Goal: Task Accomplishment & Management: Use online tool/utility

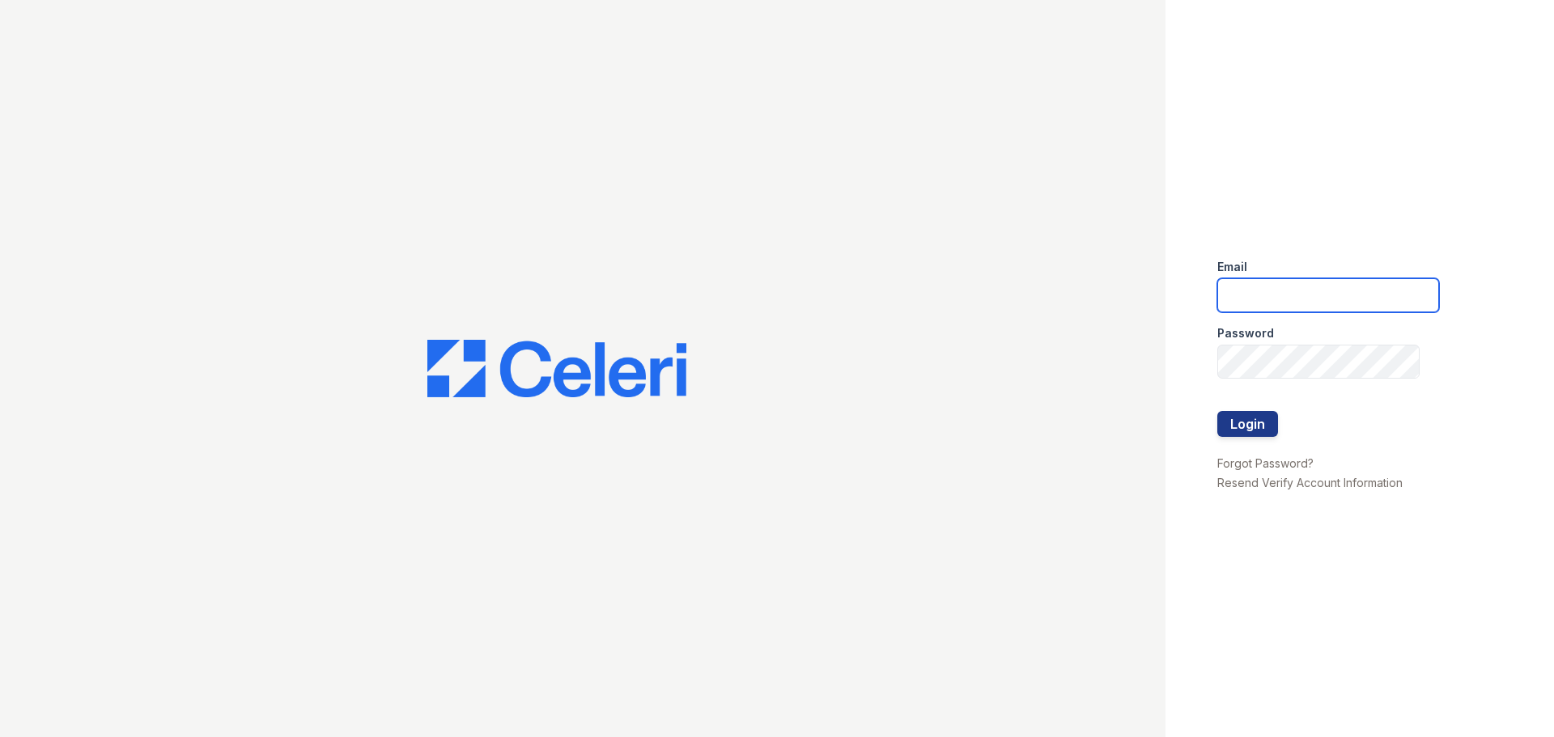
click at [1335, 303] on input "email" at bounding box center [1328, 295] width 222 height 34
type input "[EMAIL_ADDRESS][DOMAIN_NAME]"
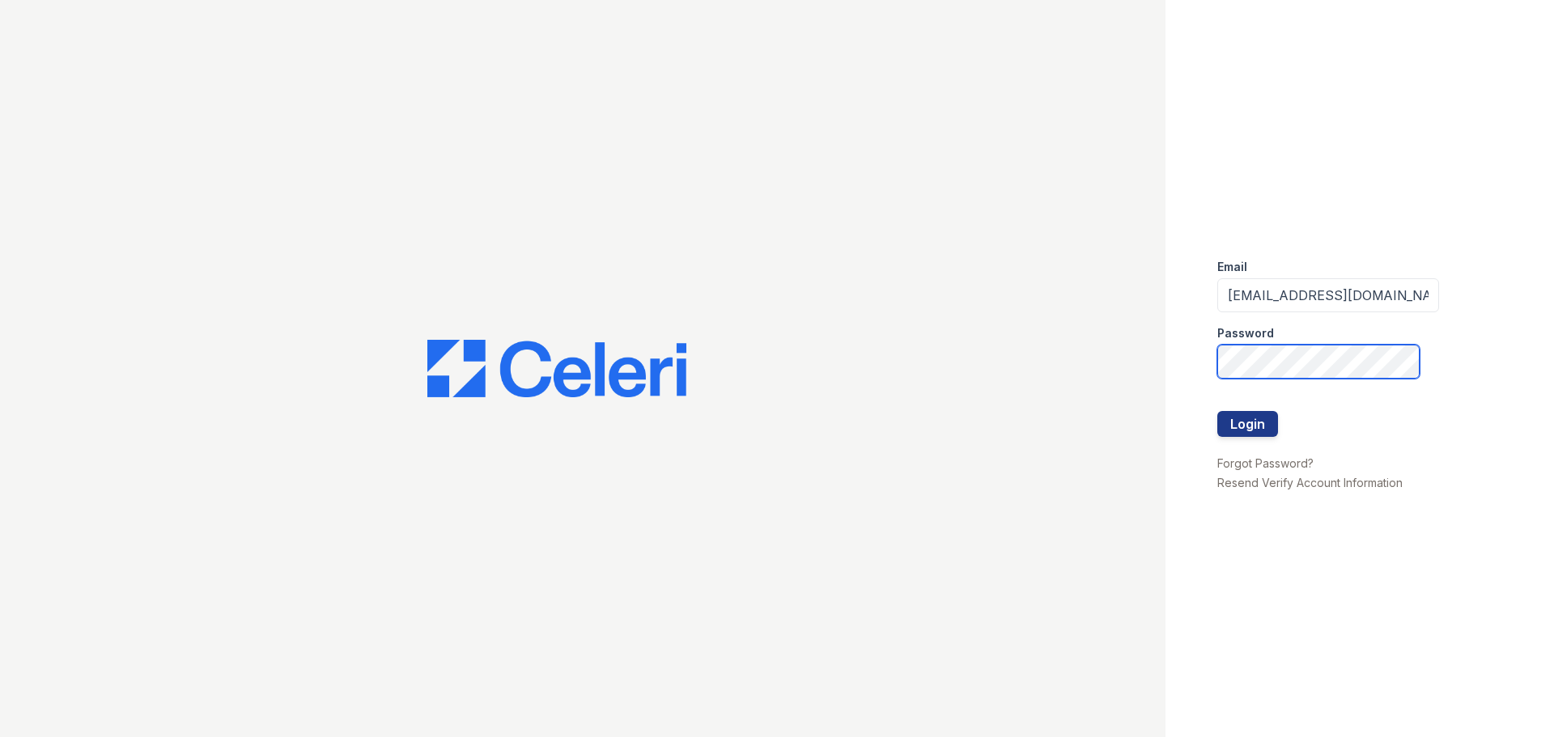
click at [1217, 411] on button "Login" at bounding box center [1247, 424] width 61 height 26
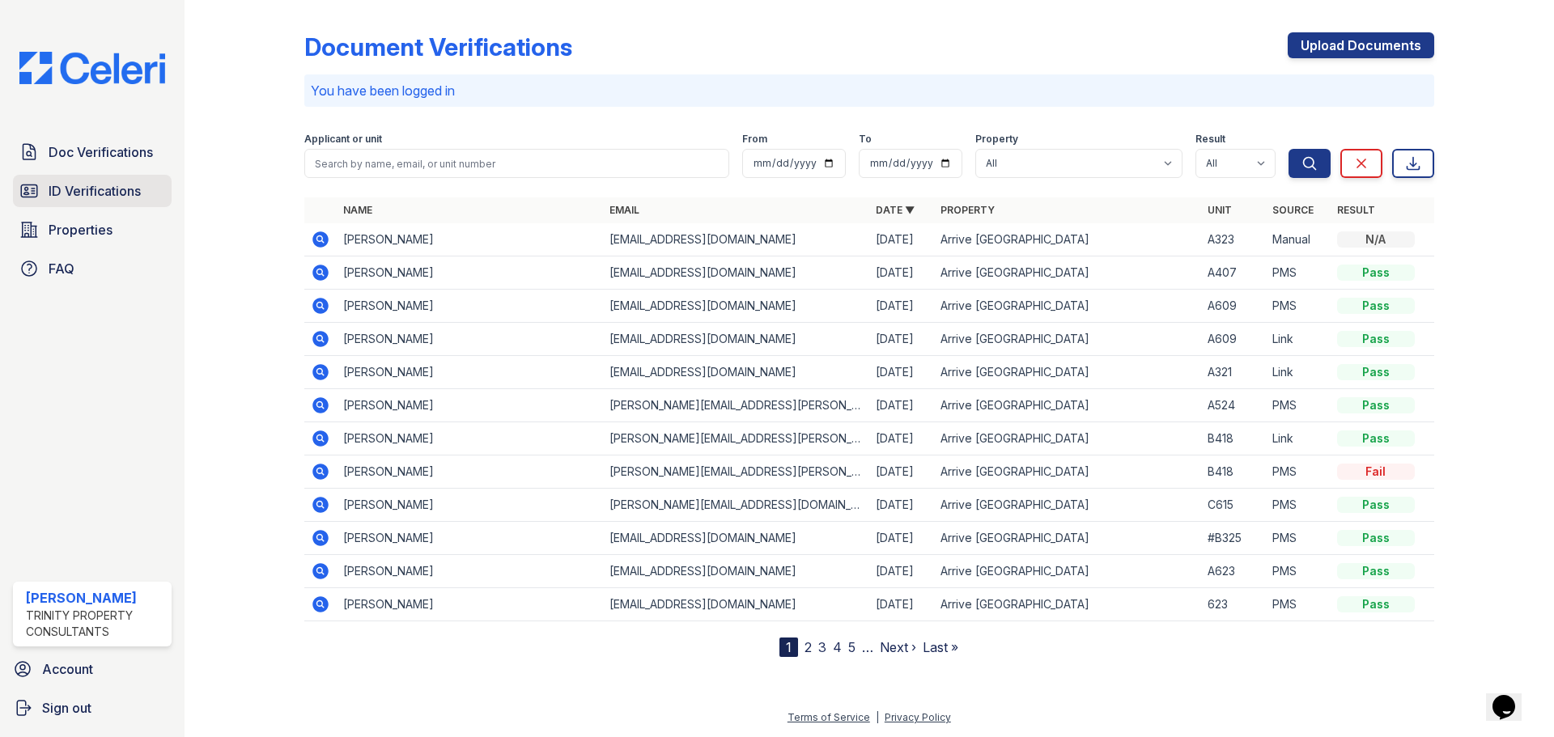
click at [90, 188] on span "ID Verifications" at bounding box center [95, 190] width 92 height 19
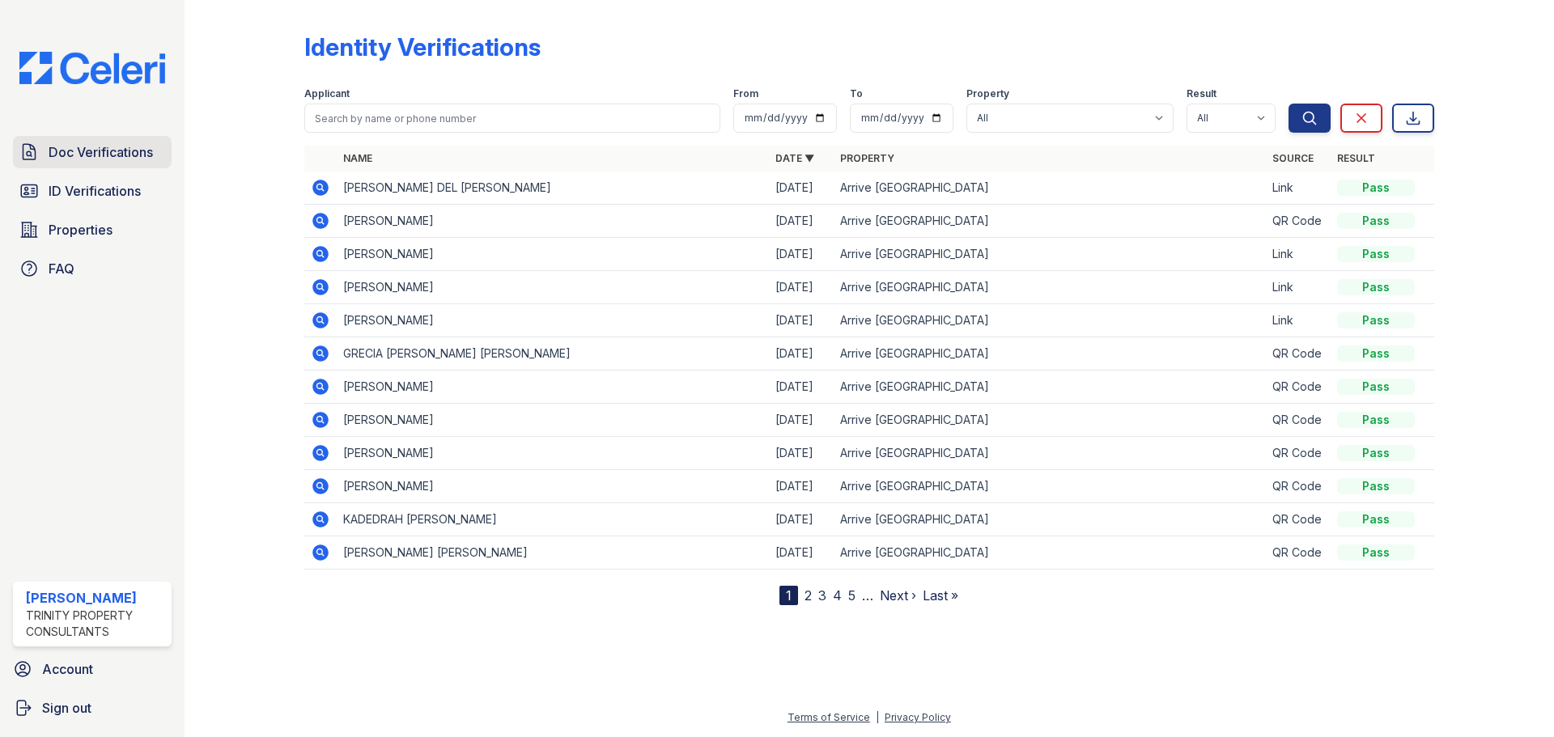
click at [96, 149] on span "Doc Verifications" at bounding box center [101, 151] width 104 height 19
